Goal: Information Seeking & Learning: Learn about a topic

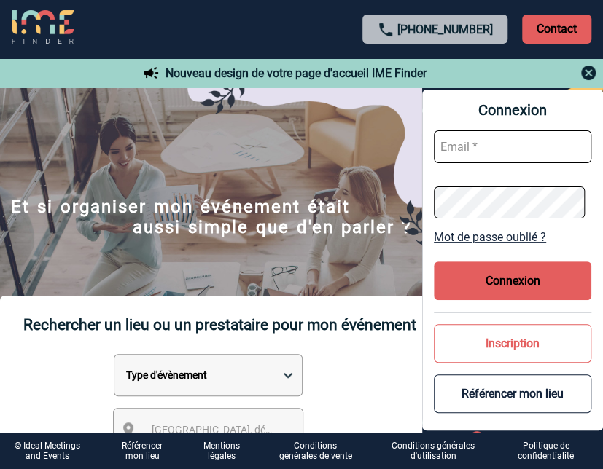
click at [490, 146] on input "text" at bounding box center [512, 146] width 157 height 33
type input "[PERSON_NAME][EMAIL_ADDRESS][DOMAIN_NAME]"
click at [519, 274] on button "Connexion" at bounding box center [512, 281] width 157 height 39
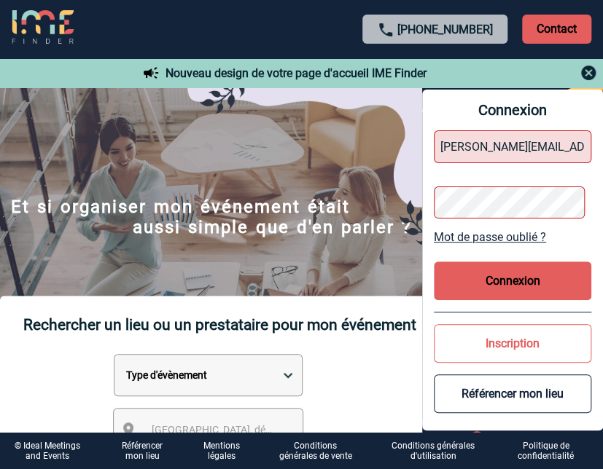
click at [518, 274] on button "Connexion" at bounding box center [512, 281] width 157 height 39
click at [496, 234] on link "Mot de passe oublié ?" at bounding box center [512, 237] width 157 height 14
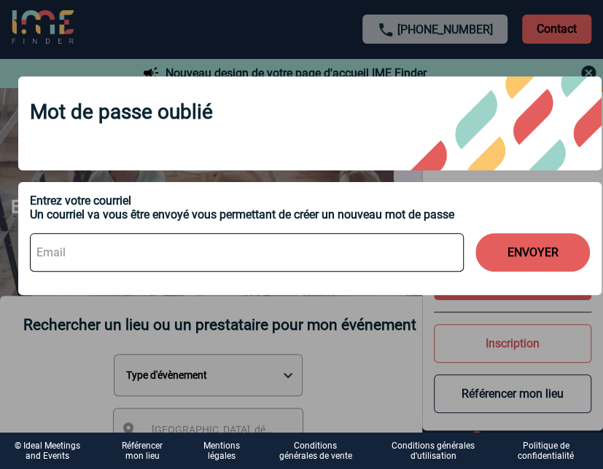
click at [315, 262] on input at bounding box center [247, 252] width 434 height 39
click at [73, 259] on input "christin.fraisse@sanofi.om" at bounding box center [247, 252] width 434 height 39
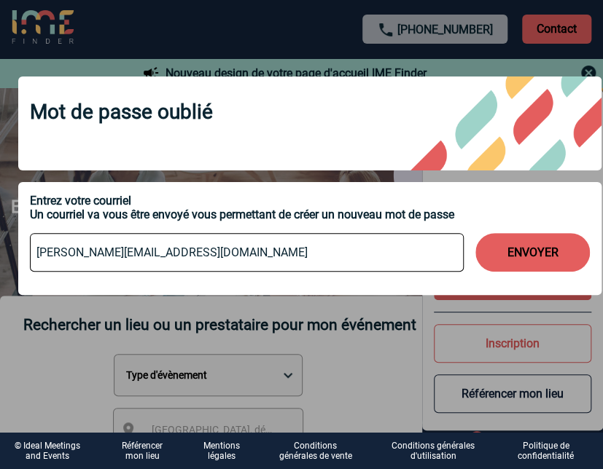
type input "christine.fraisse@sanofi.om"
click at [510, 260] on button "ENVOYER" at bounding box center [532, 252] width 114 height 39
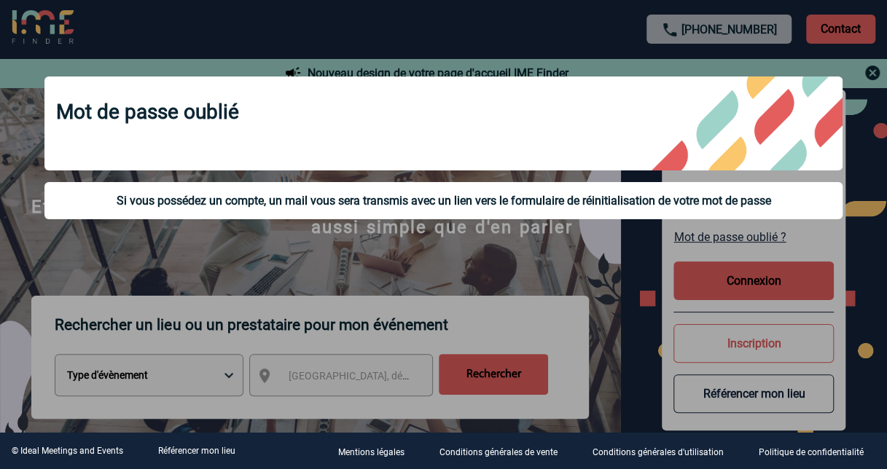
click at [516, 372] on div at bounding box center [443, 234] width 887 height 469
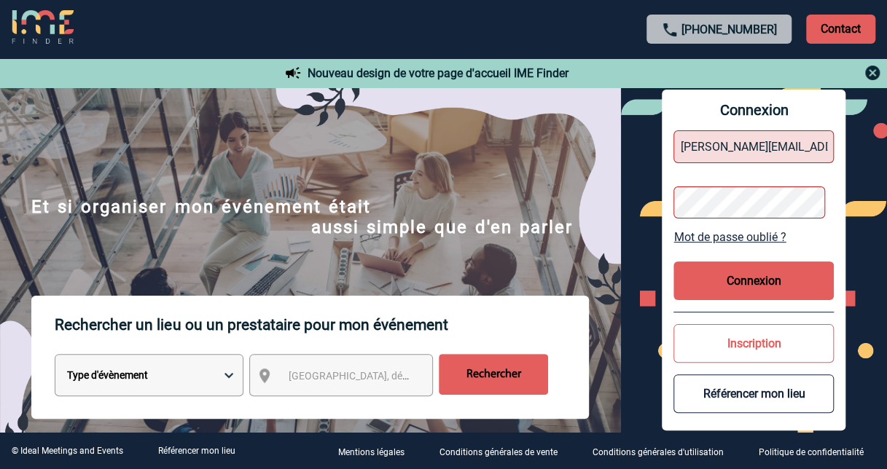
click at [229, 380] on select "Type d'évènement Séminaire avec nuitée Réunion Repas de groupe Team Building & …" at bounding box center [149, 375] width 189 height 42
select select "3"
click at [55, 356] on select "Type d'évènement Séminaire avec nuitée Réunion Repas de groupe Team Building & …" at bounding box center [149, 375] width 189 height 42
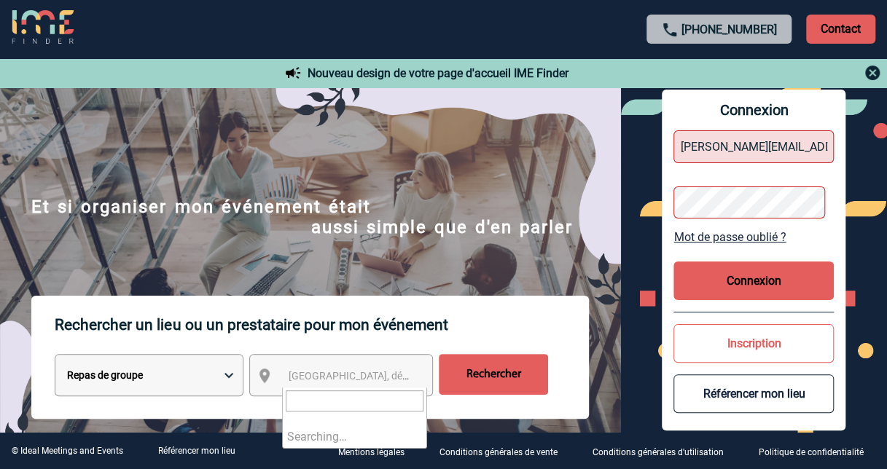
click at [373, 378] on span "Ville, département, région..." at bounding box center [389, 376] width 203 height 12
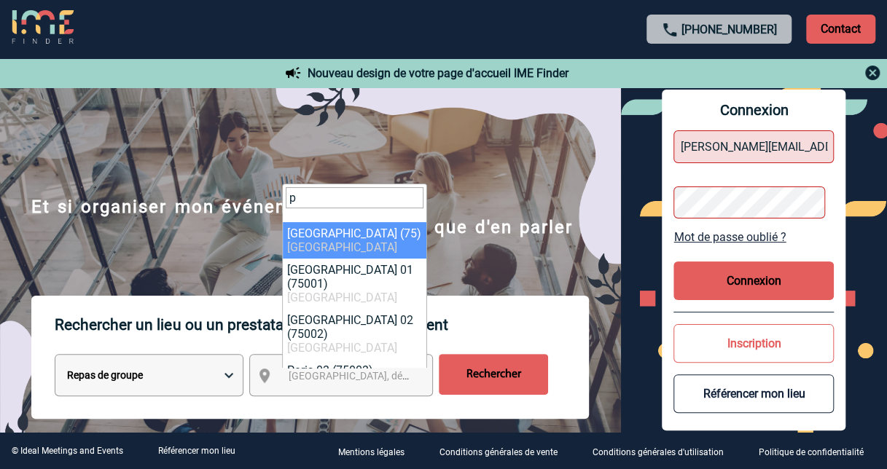
type input "p"
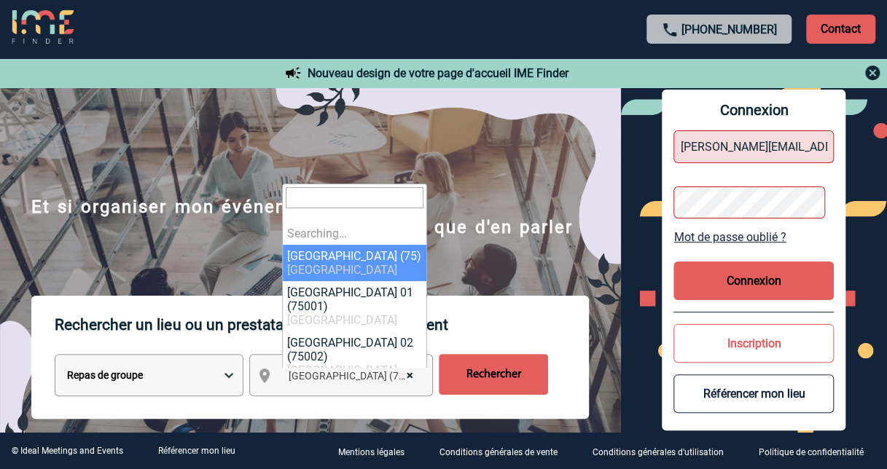
click at [388, 377] on span "× Paris (75)" at bounding box center [354, 376] width 145 height 20
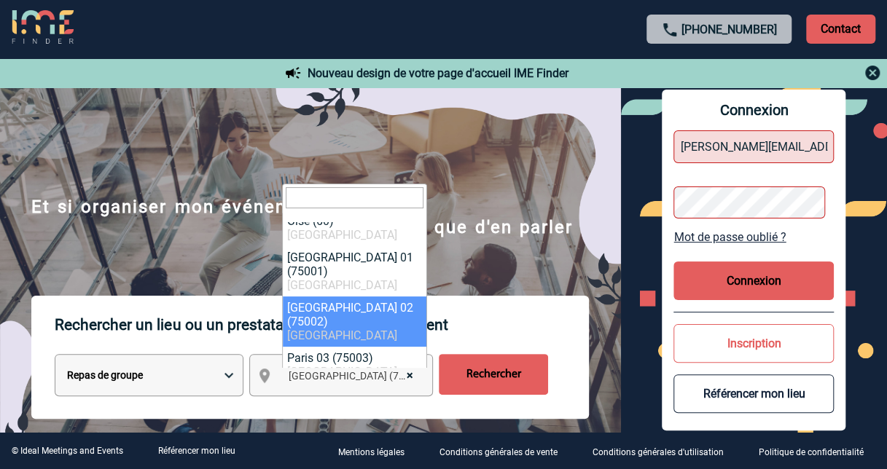
scroll to position [219, 0]
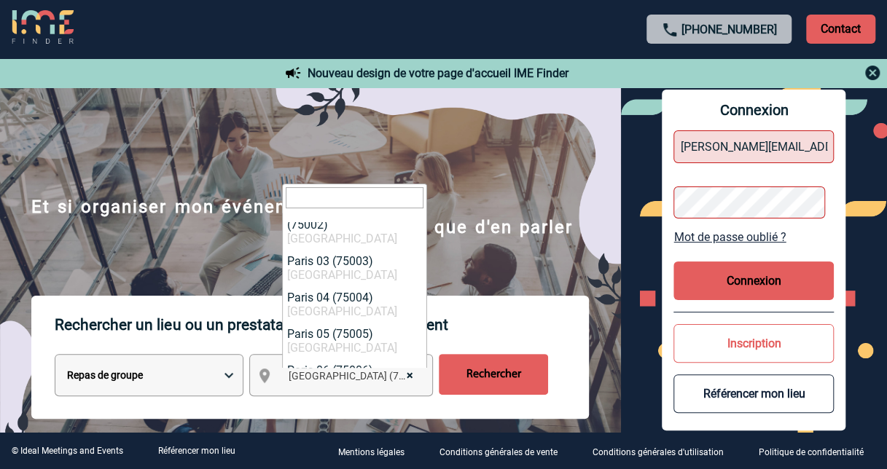
select select "11"
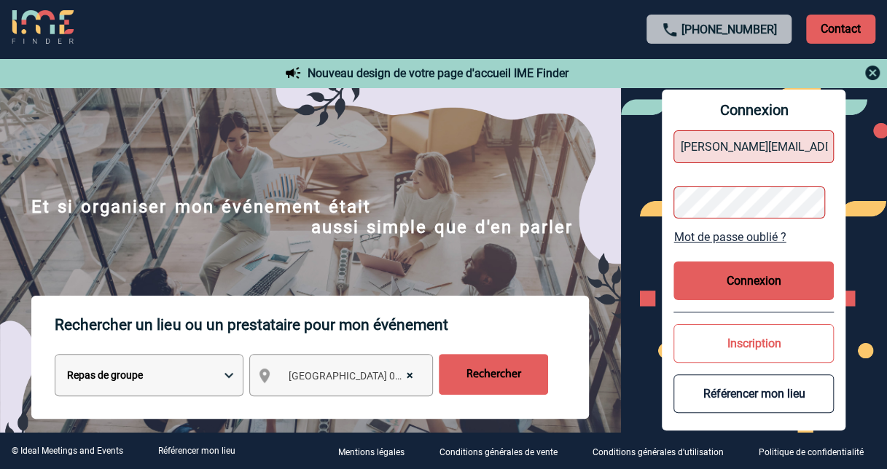
click at [456, 379] on input "Rechercher" at bounding box center [493, 374] width 109 height 41
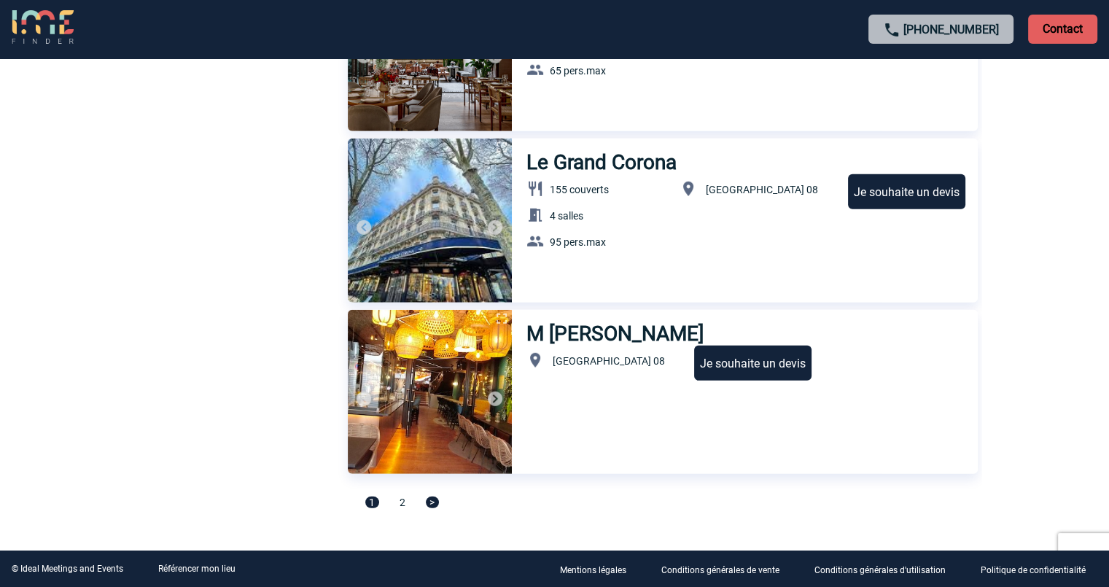
scroll to position [4880, 0]
